Goal: Task Accomplishment & Management: Manage account settings

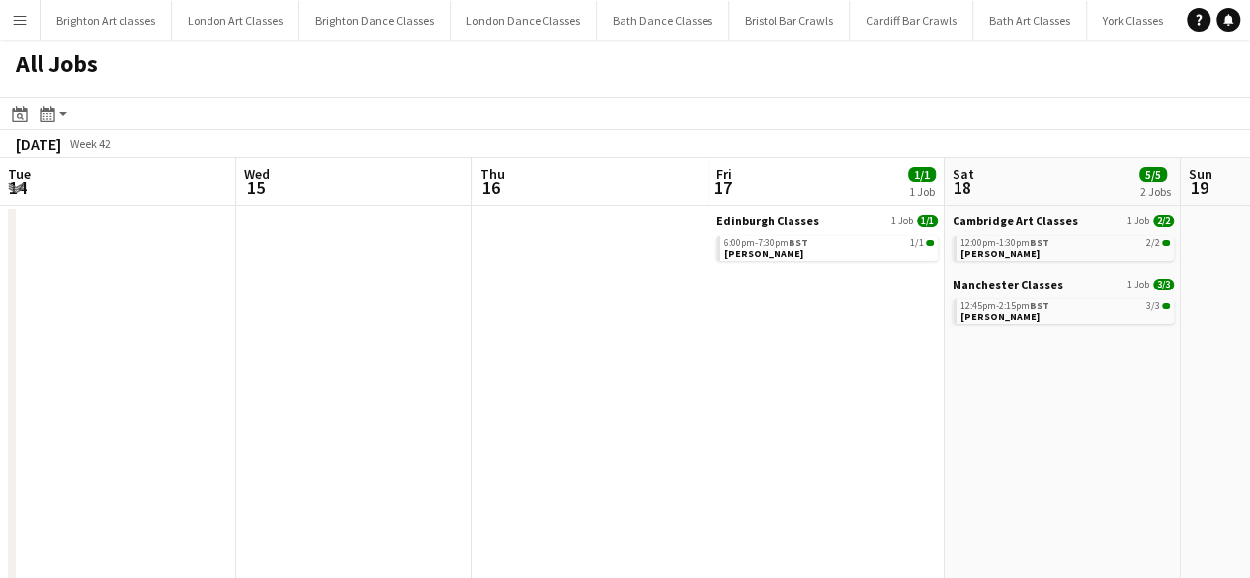
scroll to position [0, 680]
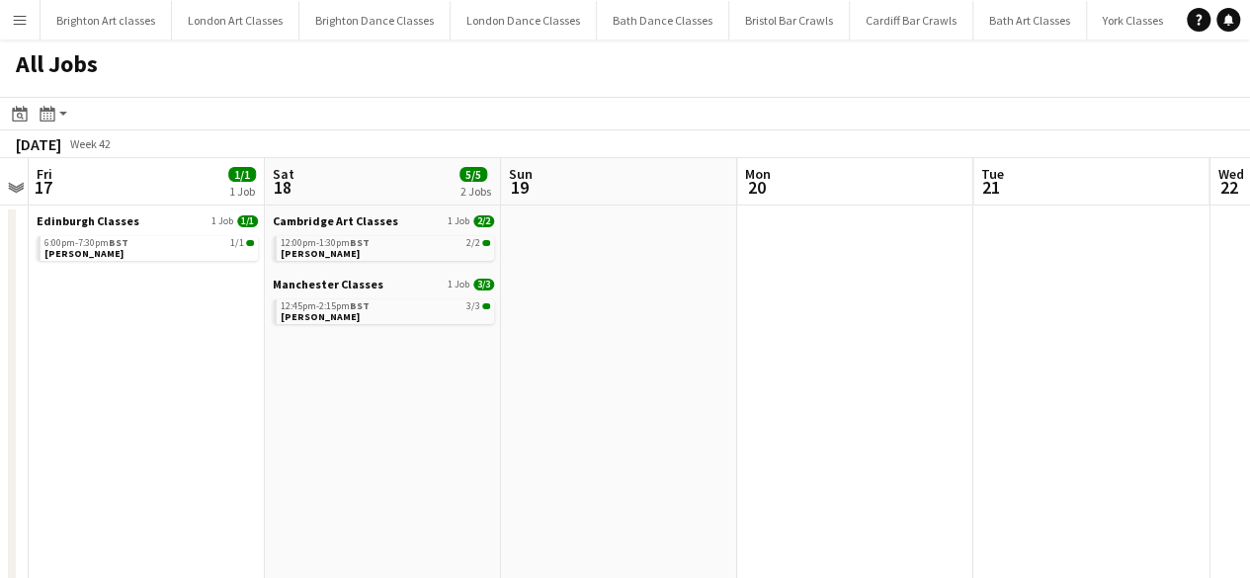
click at [14, 127] on app-toolbar "Date picker [DATE] [DATE] [DATE] M [DATE] T [DATE] W [DATE] T [DATE] F [DATE] S…" at bounding box center [625, 114] width 1250 height 34
click at [16, 122] on div "Date picker" at bounding box center [20, 114] width 24 height 24
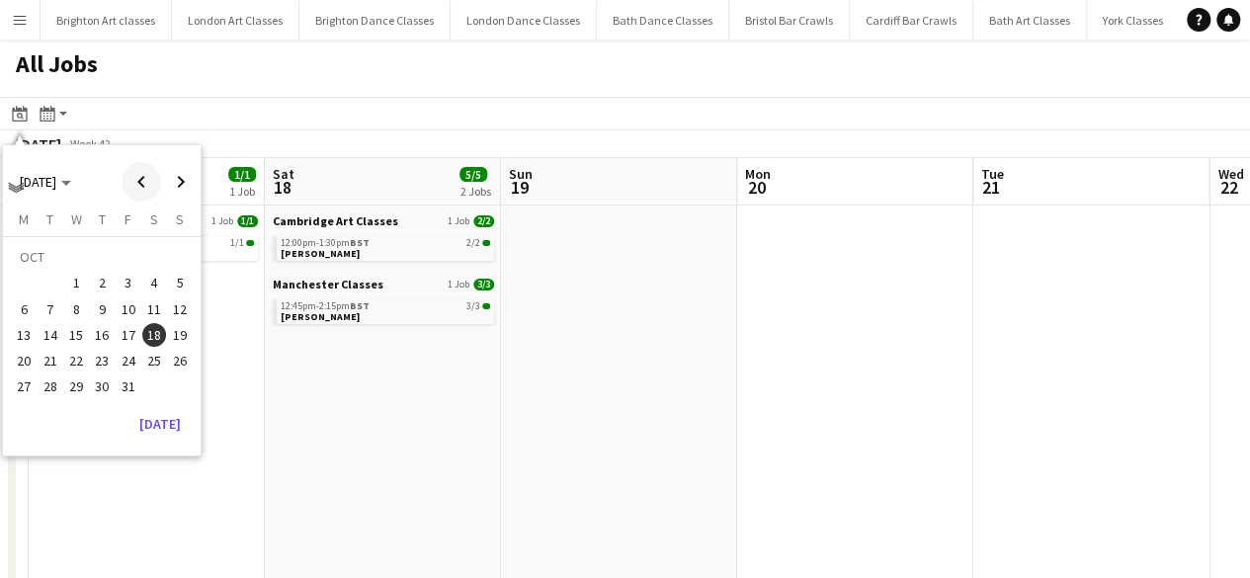
click at [147, 175] on span "Previous month" at bounding box center [142, 182] width 40 height 40
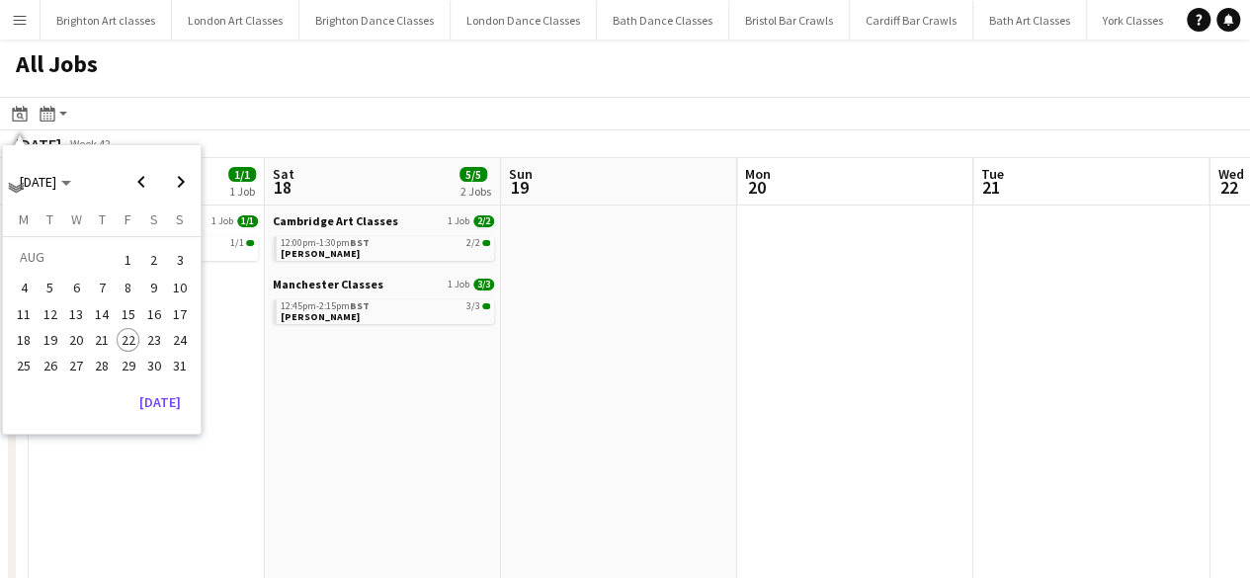
click at [157, 315] on span "16" at bounding box center [154, 314] width 24 height 24
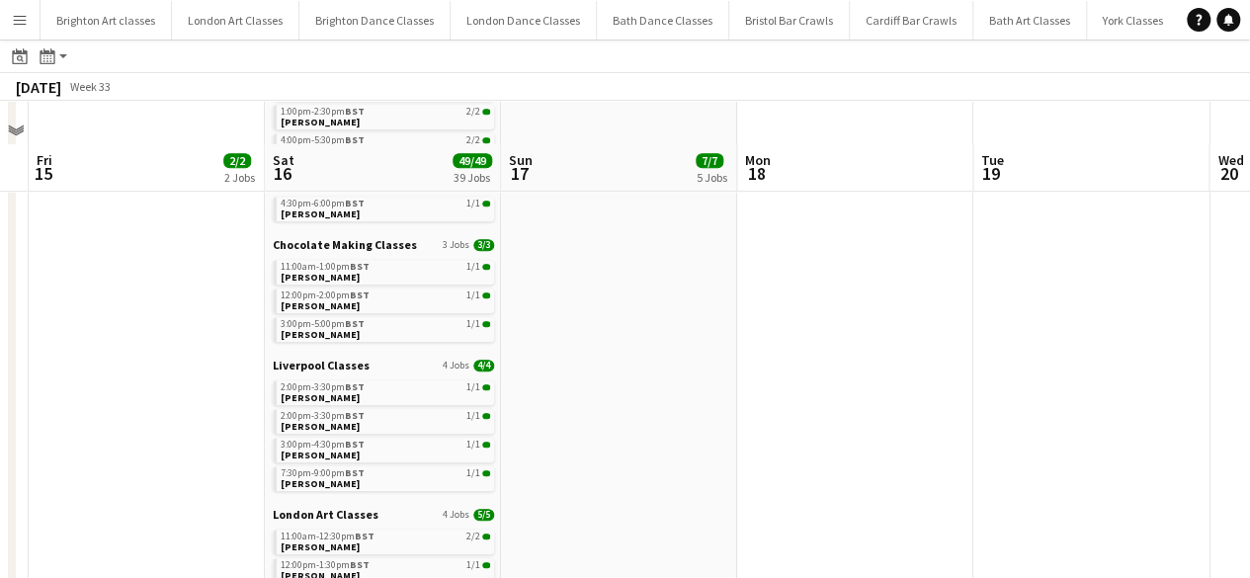
scroll to position [524, 0]
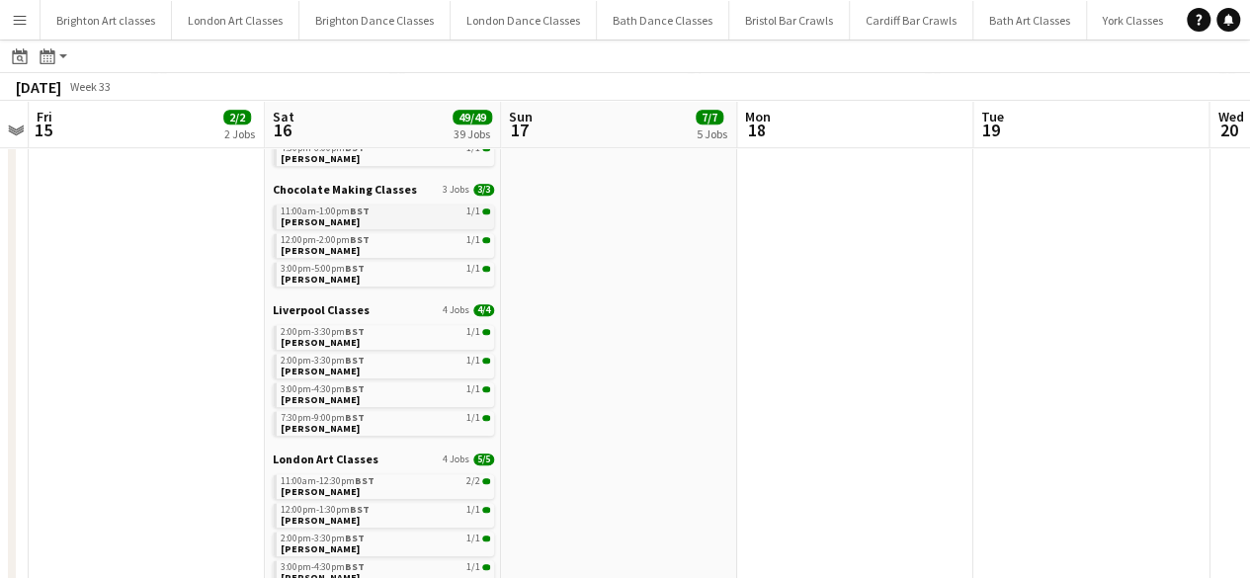
click at [364, 220] on link "11:00am-1:00pm BST 1/1 [PERSON_NAME]" at bounding box center [385, 216] width 209 height 23
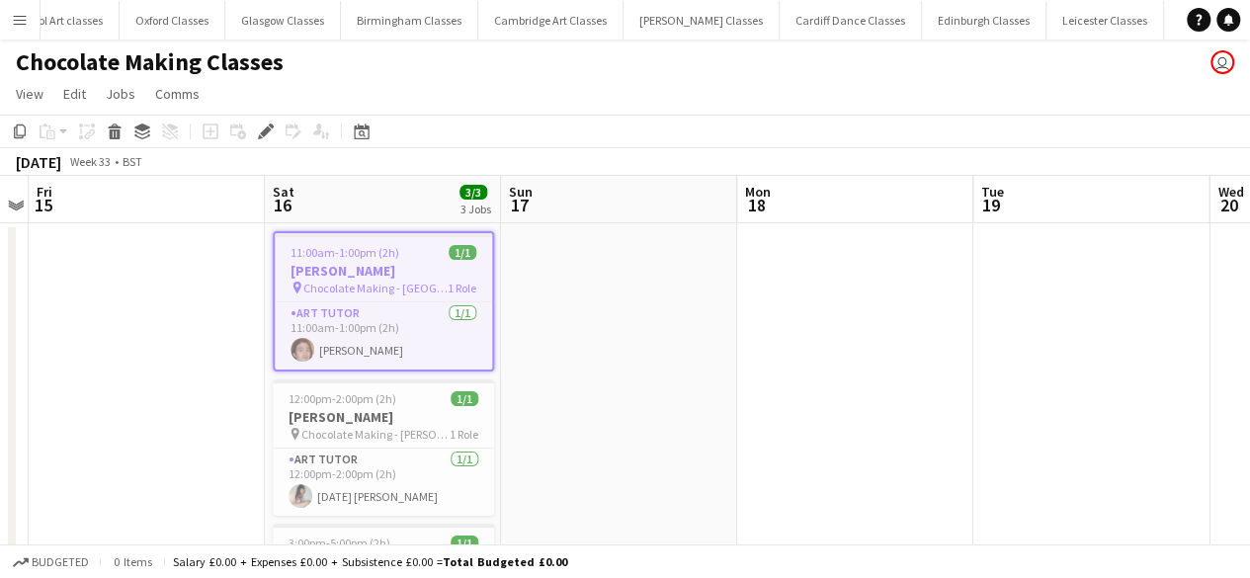
scroll to position [0, 2484]
click at [402, 328] on app-card-role "Art Tutor 1/1 11:00am-1:00pm (2h) Darran Jamieson" at bounding box center [383, 335] width 217 height 67
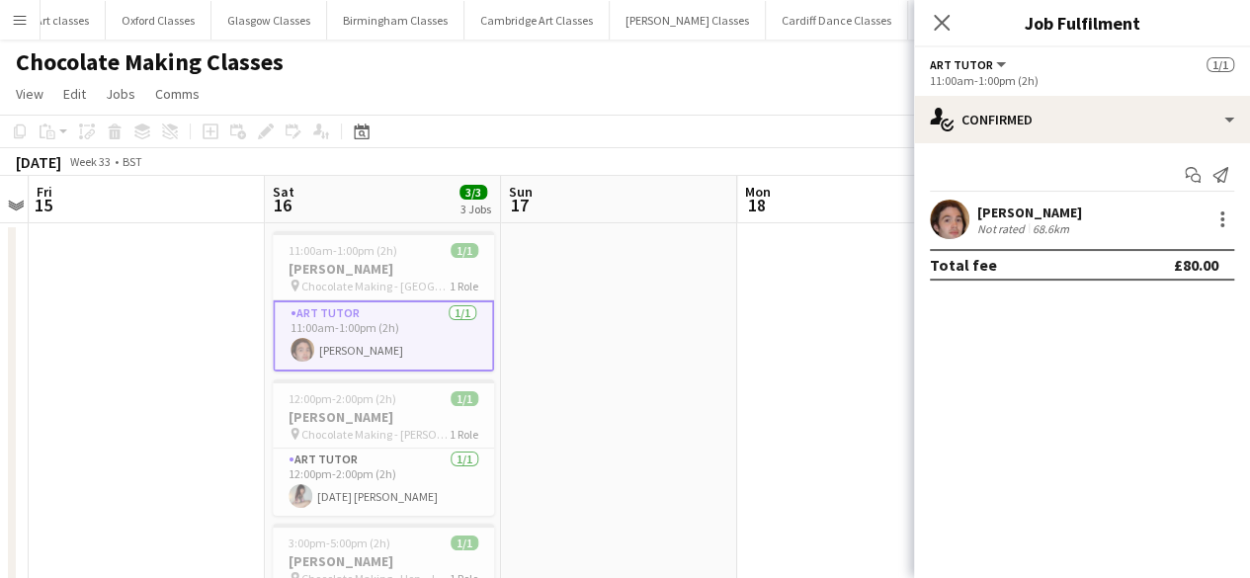
click at [432, 289] on span "Chocolate Making - Mercure Glasgow City Hotel" at bounding box center [375, 286] width 148 height 15
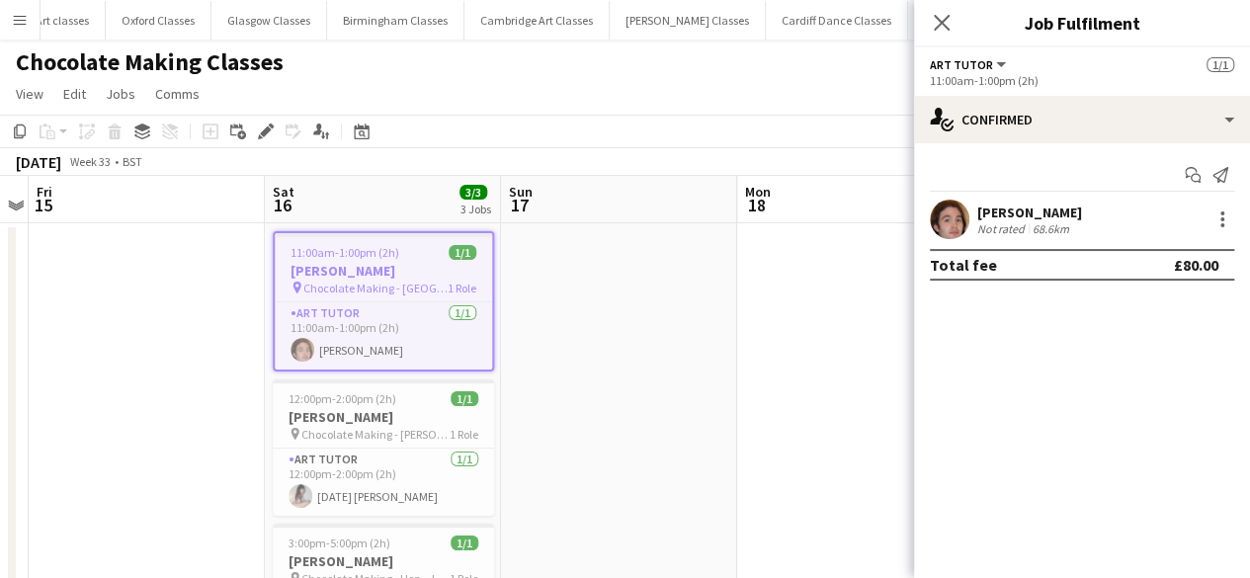
click at [394, 281] on span "Chocolate Making - Mercure Glasgow City Hotel" at bounding box center [375, 288] width 144 height 15
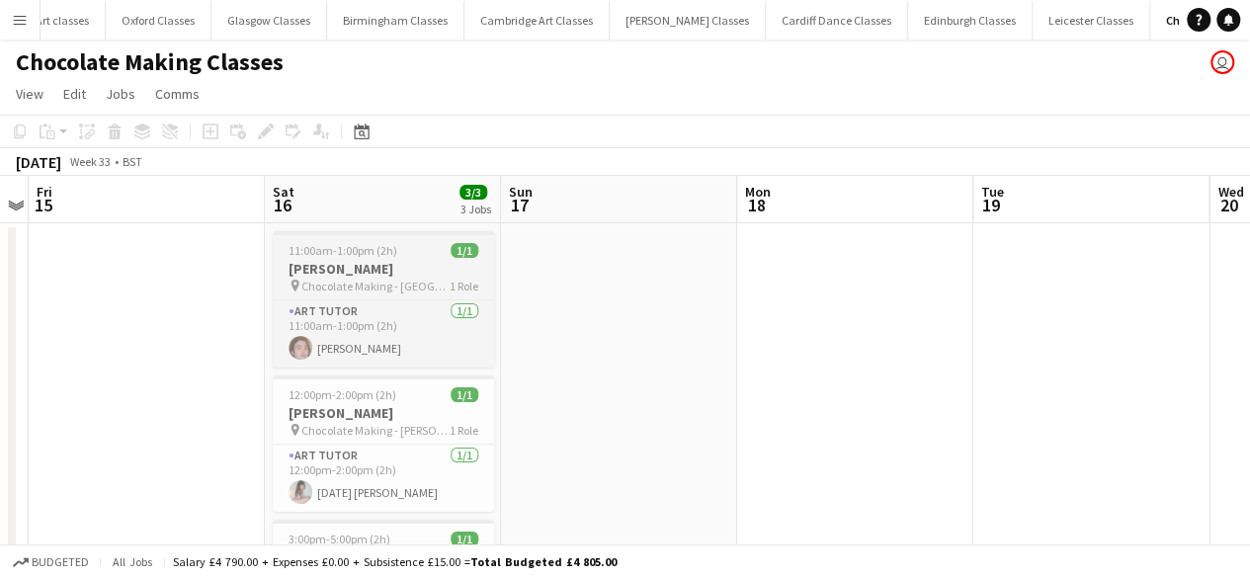
click at [394, 281] on span "Chocolate Making - Mercure Glasgow City Hotel" at bounding box center [375, 286] width 148 height 15
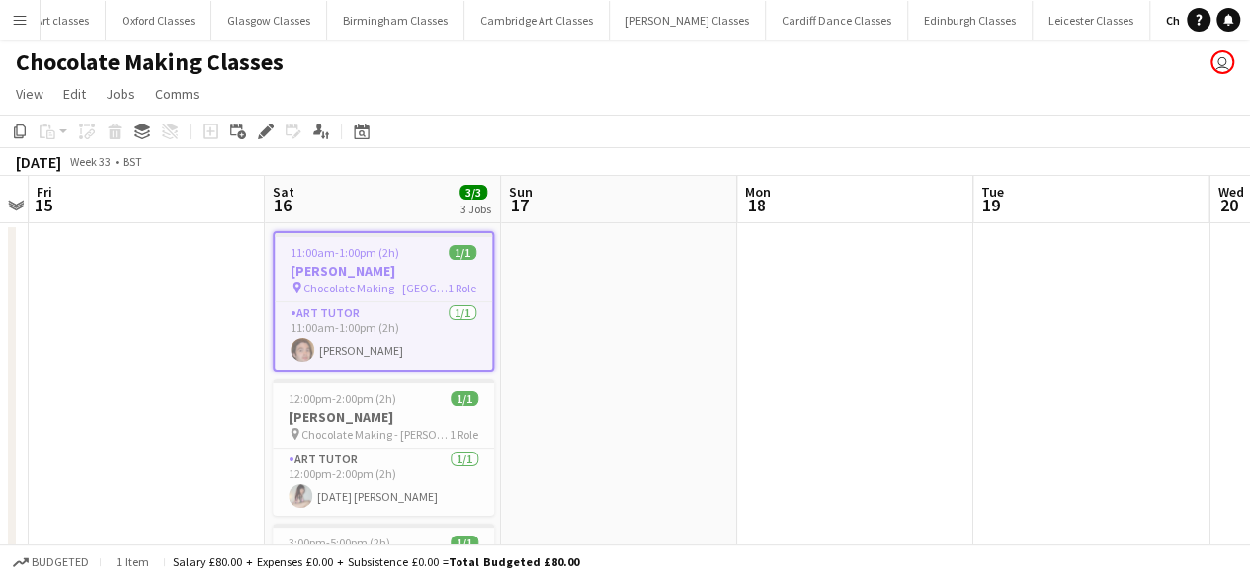
click at [321, 286] on span "Chocolate Making - Mercure Glasgow City Hotel" at bounding box center [375, 288] width 144 height 15
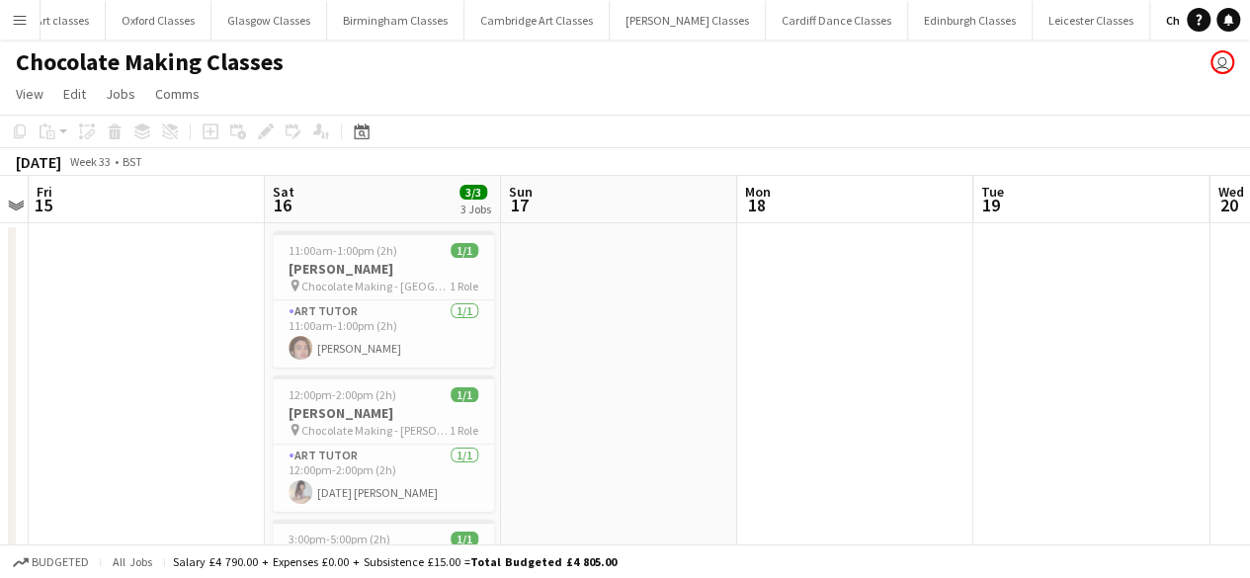
click at [502, 337] on app-date-cell at bounding box center [619, 461] width 236 height 477
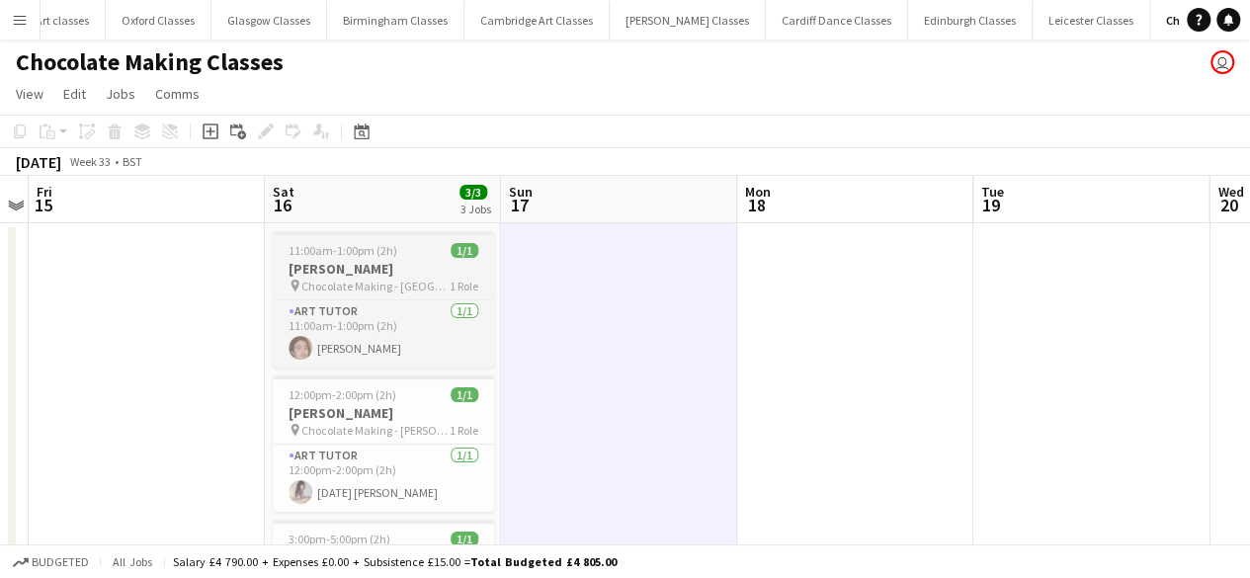
click at [358, 268] on h3 "[PERSON_NAME]" at bounding box center [383, 269] width 221 height 18
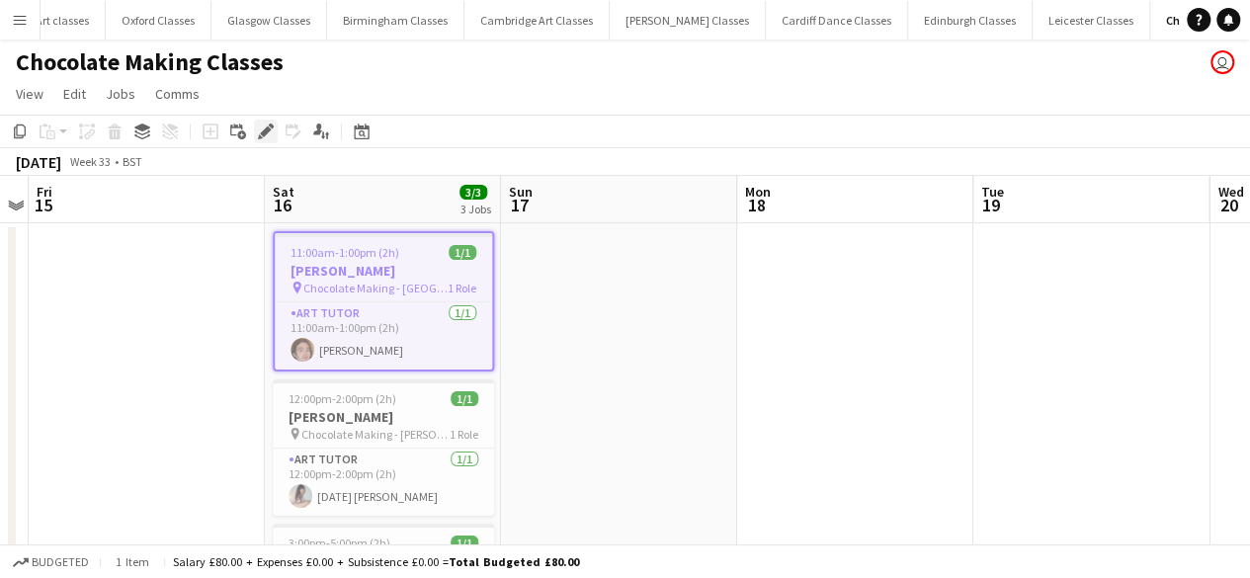
click at [273, 133] on icon "Edit" at bounding box center [266, 131] width 16 height 16
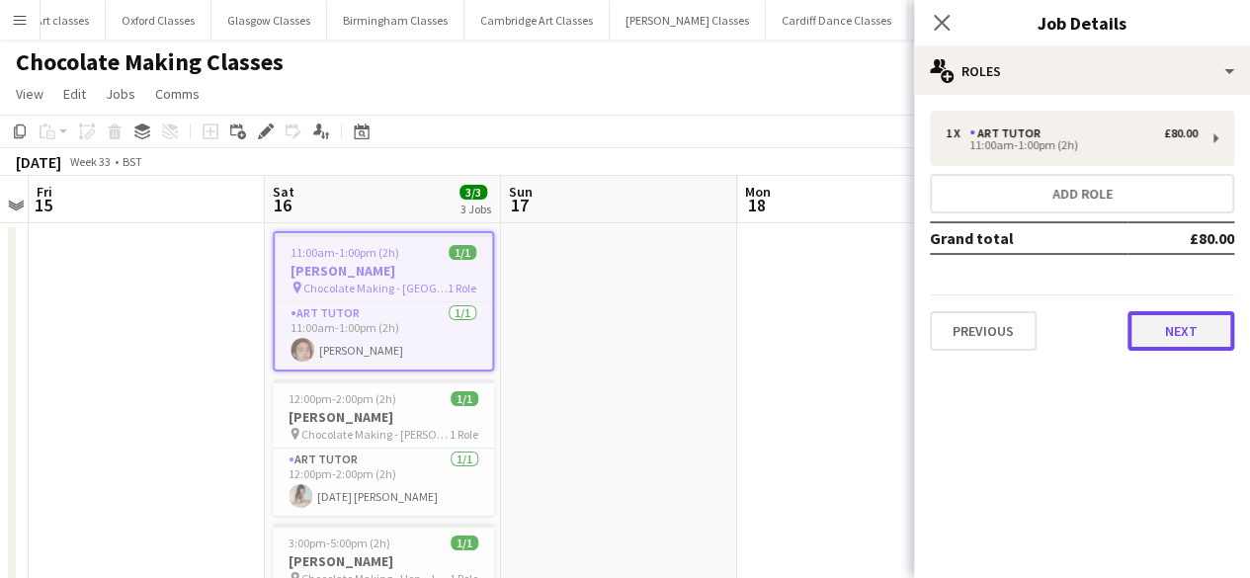
click at [1152, 343] on button "Next" at bounding box center [1180, 331] width 107 height 40
